Goal: Navigation & Orientation: Find specific page/section

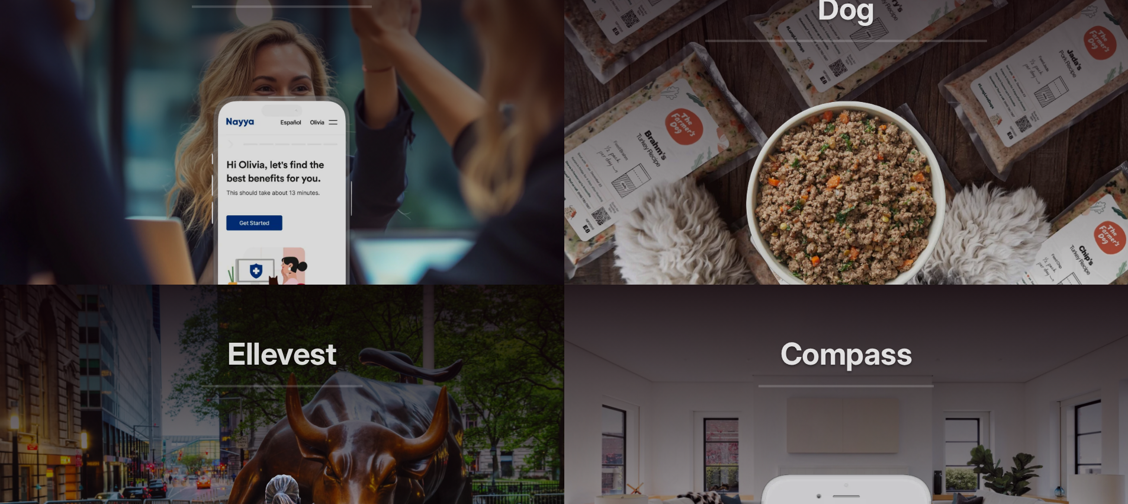
scroll to position [1300, 0]
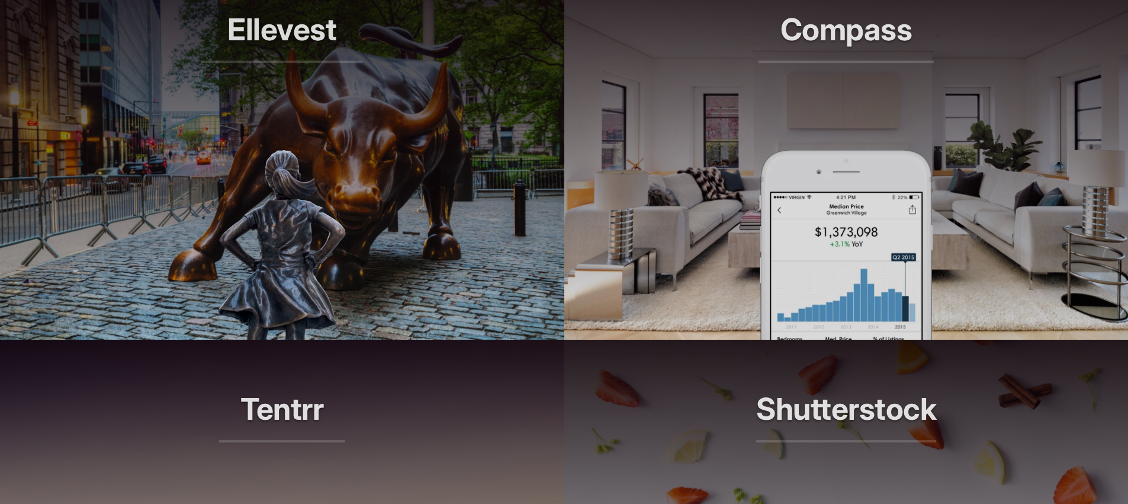
click at [913, 253] on img at bounding box center [846, 245] width 174 height 190
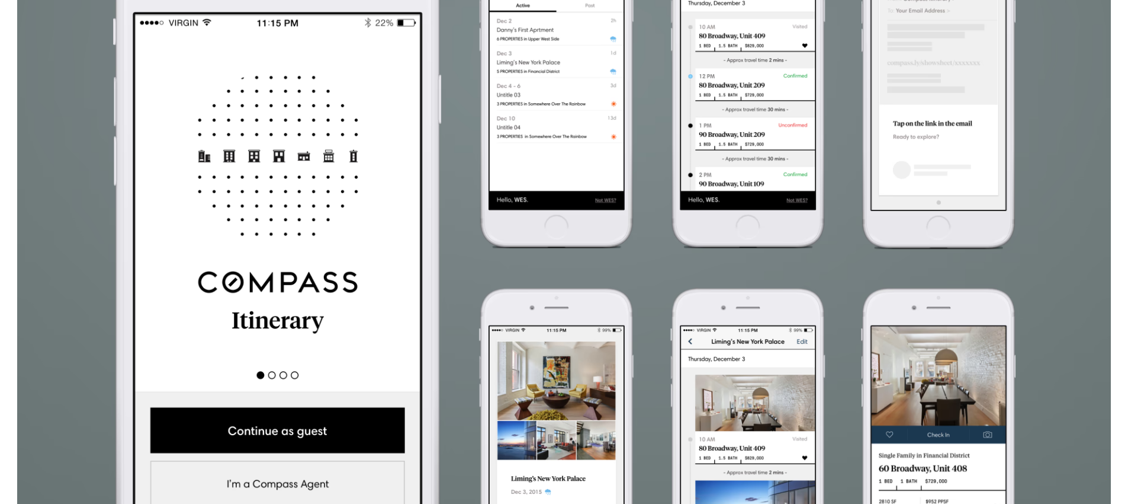
scroll to position [2666, 0]
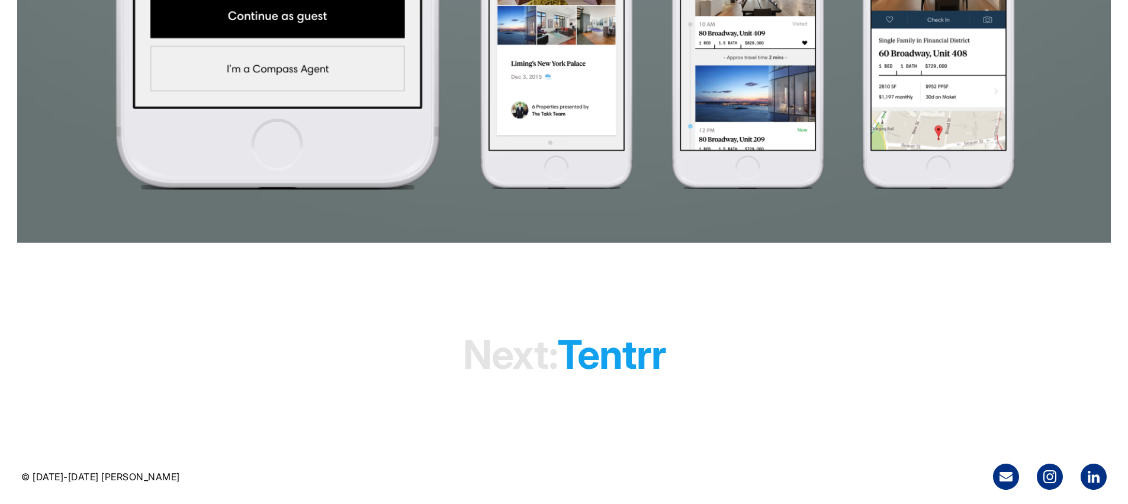
click at [631, 348] on h1 "Next: tentrr" at bounding box center [564, 354] width 203 height 91
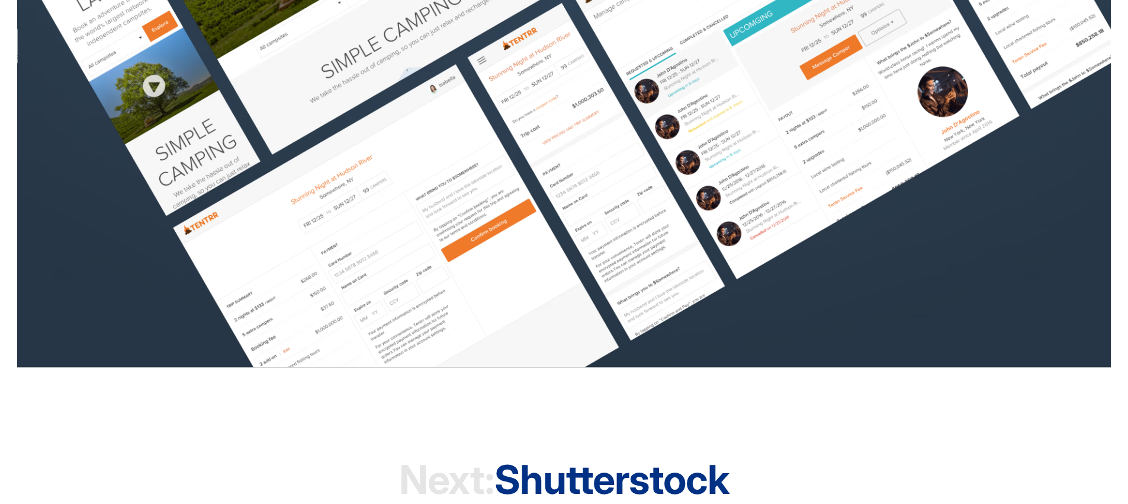
scroll to position [1864, 0]
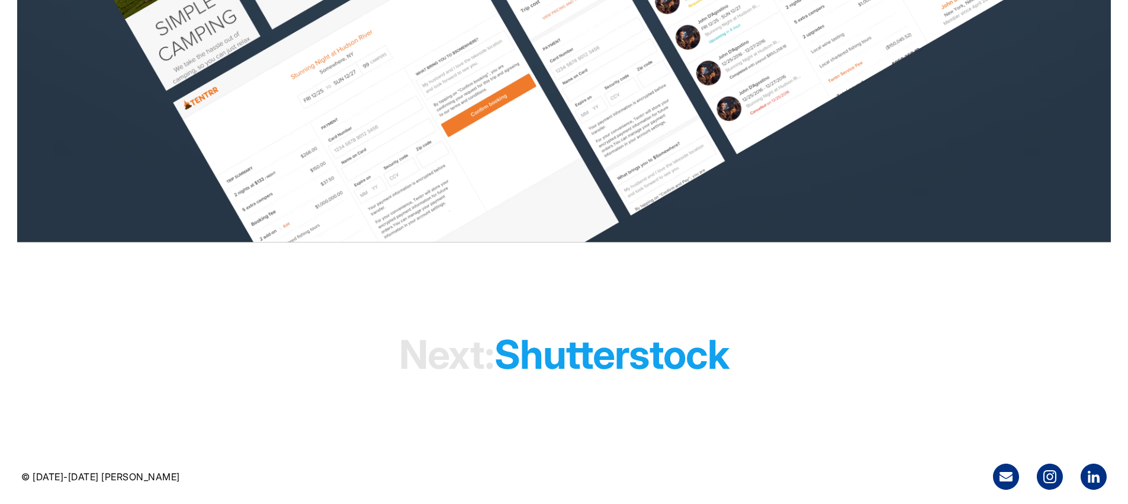
click at [643, 335] on h1 "Next: shutterstock" at bounding box center [564, 354] width 330 height 91
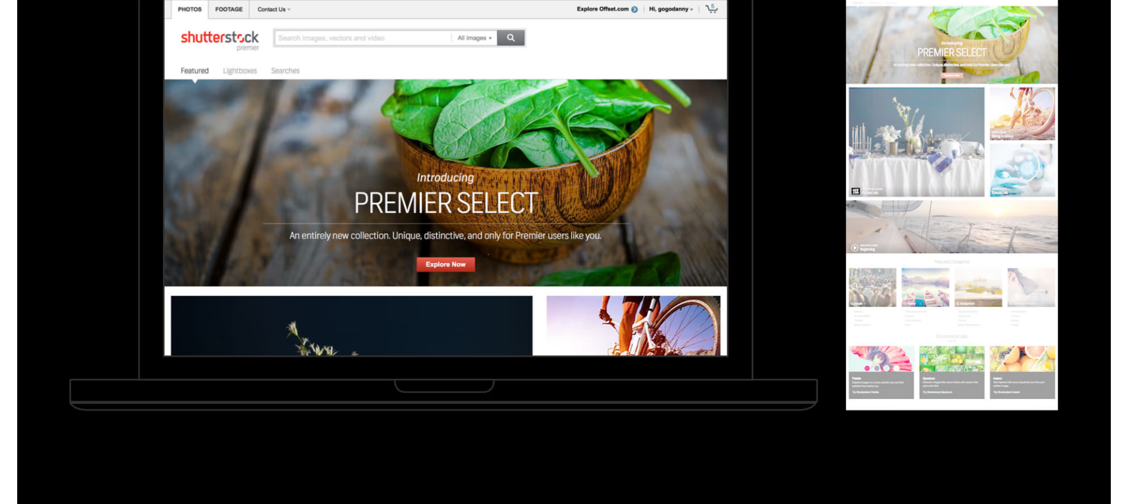
scroll to position [1824, 0]
